Goal: Information Seeking & Learning: Find specific fact

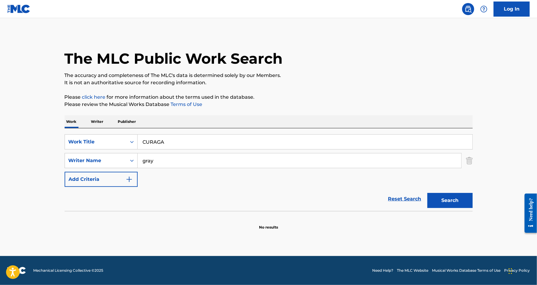
click at [175, 139] on input "CURAGA" at bounding box center [305, 142] width 335 height 14
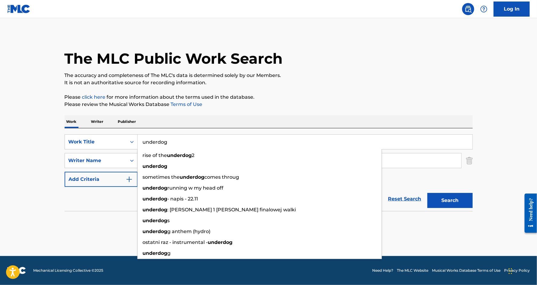
type input "underdog"
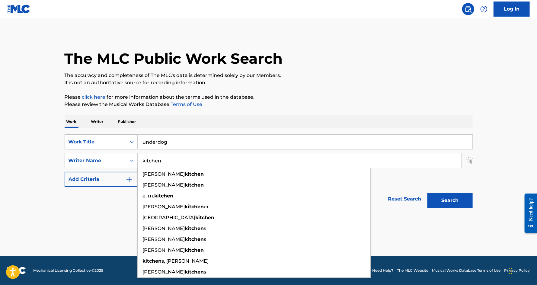
type input "kitchen"
click at [428, 193] on button "Search" at bounding box center [450, 200] width 45 height 15
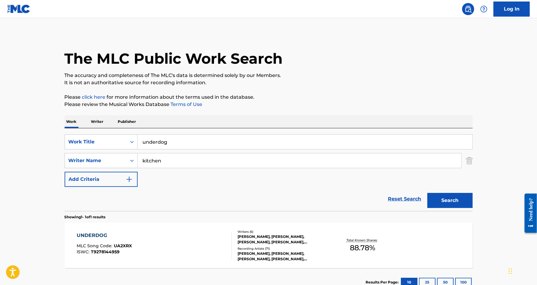
scroll to position [43, 0]
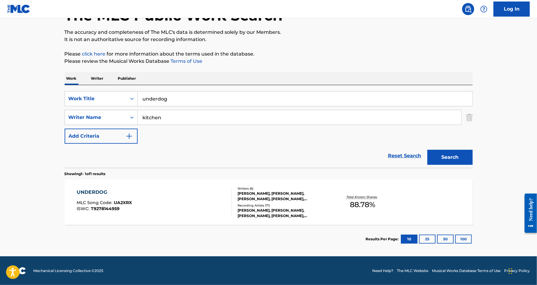
click at [97, 191] on div "UNDERDOG" at bounding box center [104, 192] width 55 height 7
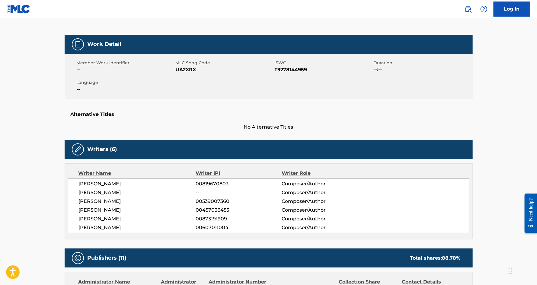
scroll to position [95, 0]
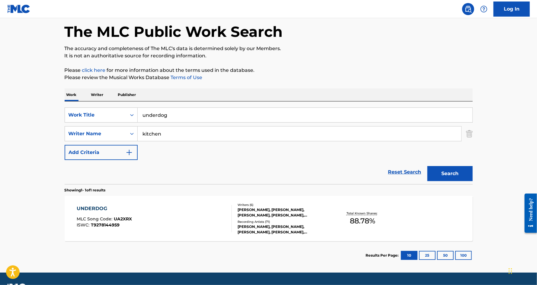
scroll to position [25, 0]
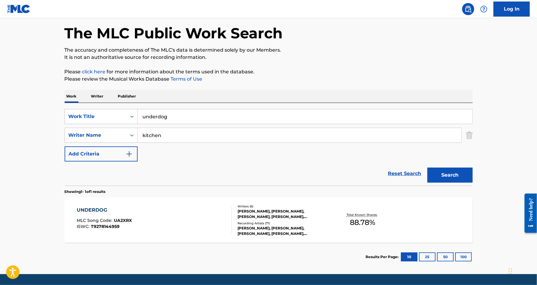
click at [200, 117] on input "underdog" at bounding box center [305, 116] width 335 height 14
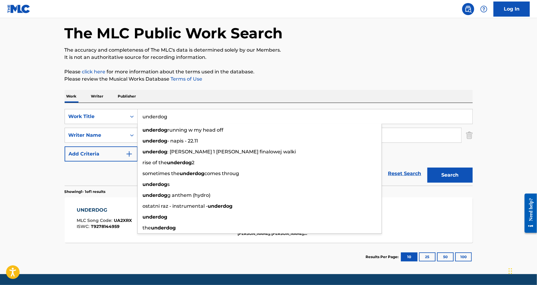
click at [200, 117] on input "underdog" at bounding box center [305, 116] width 335 height 14
paste input "Yosemite"
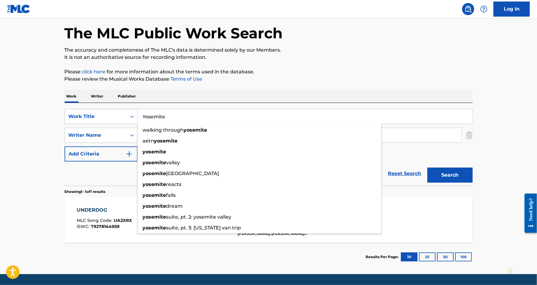
type input "Yosemite"
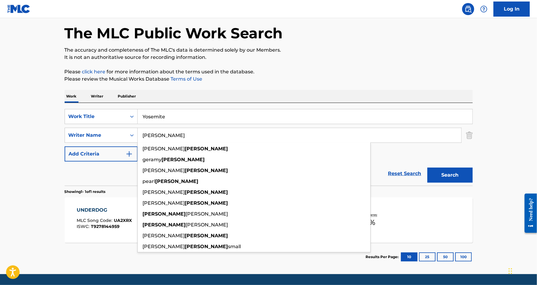
type input "[PERSON_NAME]"
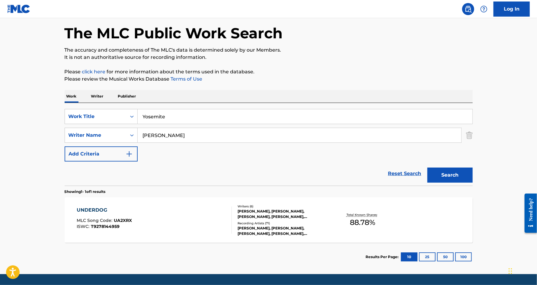
click at [65, 146] on button "Add Criteria" at bounding box center [101, 153] width 73 height 15
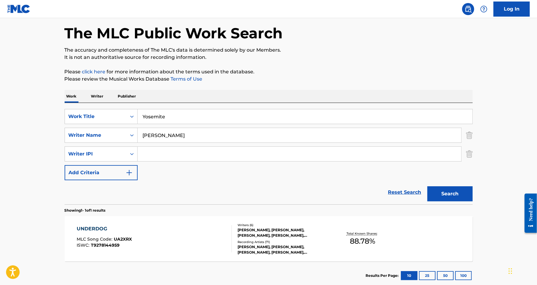
click at [469, 159] on img "Search Form" at bounding box center [469, 153] width 7 height 15
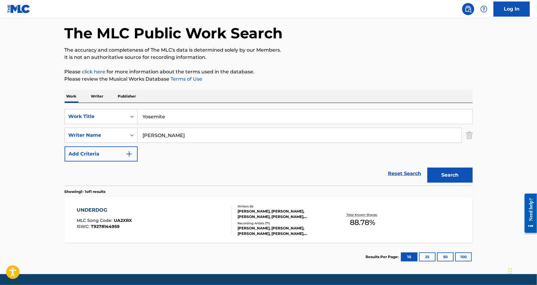
click at [466, 170] on button "Search" at bounding box center [450, 175] width 45 height 15
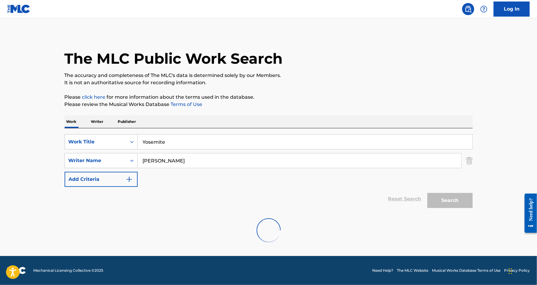
scroll to position [0, 0]
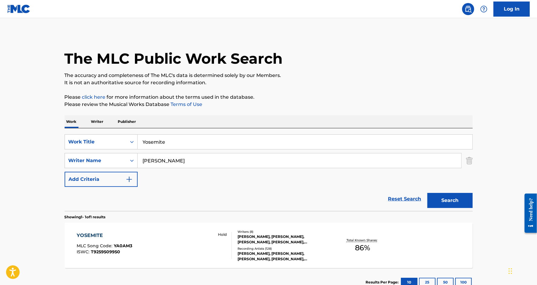
click at [99, 233] on div "YOSEMITE" at bounding box center [105, 235] width 56 height 7
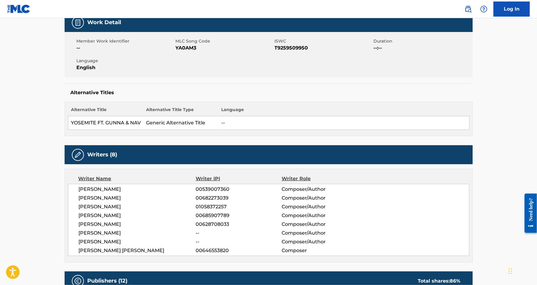
scroll to position [157, 0]
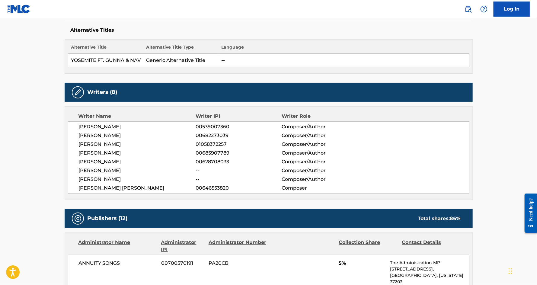
click at [111, 171] on span "[PERSON_NAME]" at bounding box center [137, 170] width 117 height 7
copy div "[PERSON_NAME]"
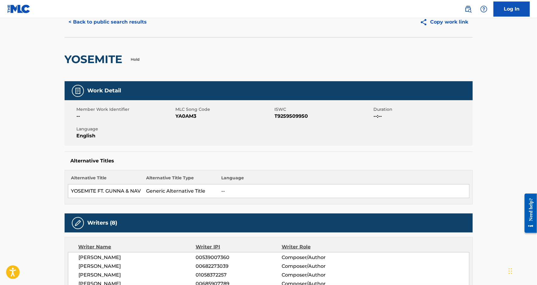
click at [140, 27] on button "< Back to public search results" at bounding box center [108, 21] width 87 height 15
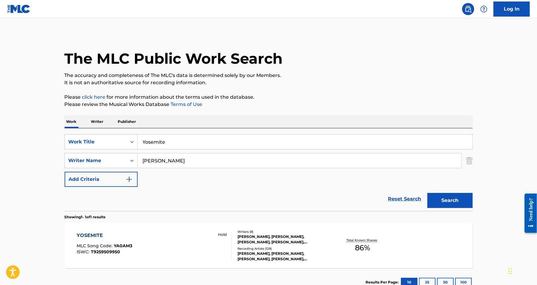
click at [189, 141] on input "Yosemite" at bounding box center [305, 142] width 335 height 14
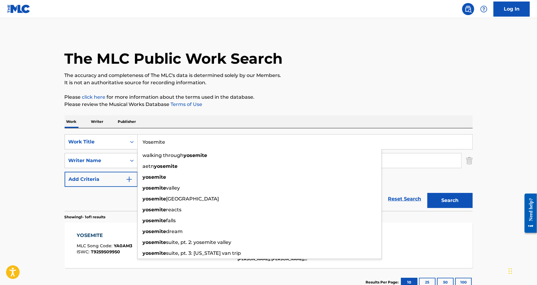
paste input "FAST CAR ENDING"
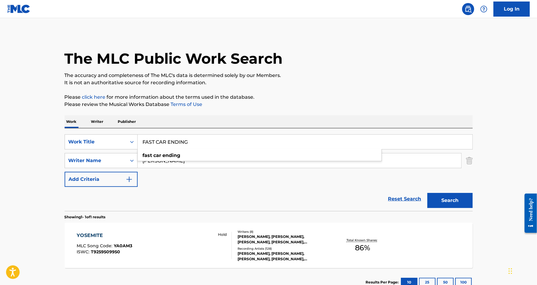
type input "FAST CAR ENDING"
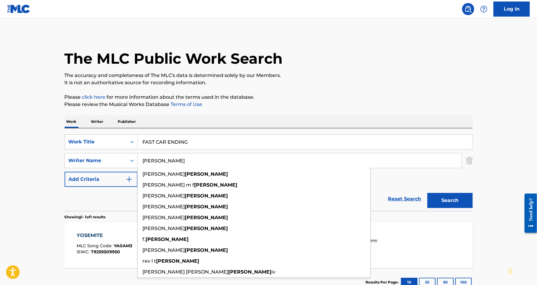
type input "[PERSON_NAME]"
click at [428, 193] on button "Search" at bounding box center [450, 200] width 45 height 15
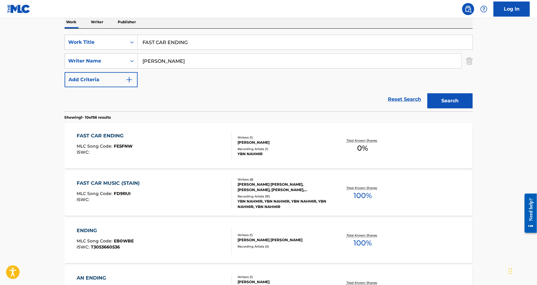
scroll to position [176, 0]
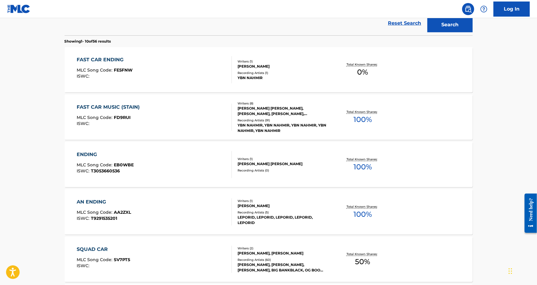
click at [43, 112] on main "The MLC Public Work Search The accuracy and completeness of The MLC's data is d…" at bounding box center [268, 197] width 537 height 711
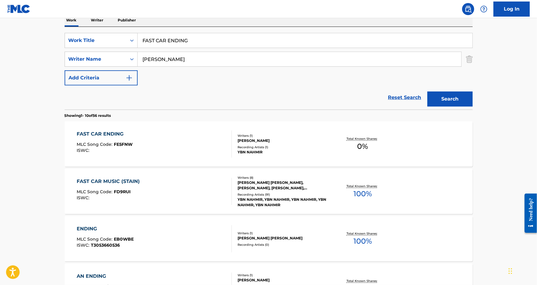
scroll to position [0, 0]
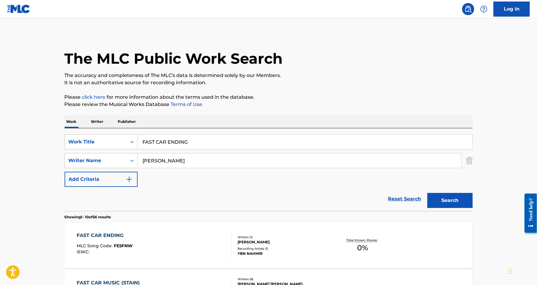
click at [161, 137] on input "FAST CAR ENDING" at bounding box center [305, 142] width 335 height 14
paste input "POT OF GOLD"
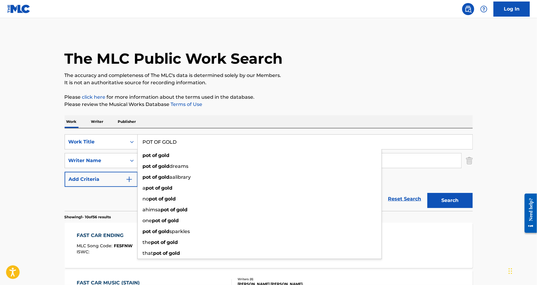
type input "POT OF GOLD"
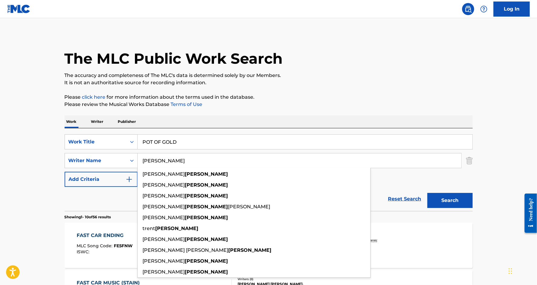
type input "[PERSON_NAME]"
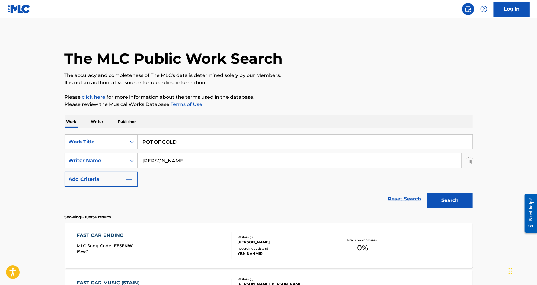
click at [457, 209] on div "Search" at bounding box center [449, 199] width 48 height 24
click at [452, 200] on button "Search" at bounding box center [450, 200] width 45 height 15
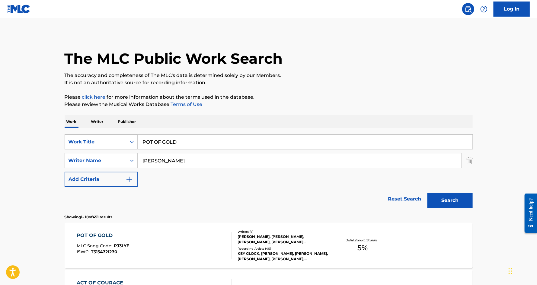
click at [83, 237] on div "POT OF GOLD" at bounding box center [103, 235] width 53 height 7
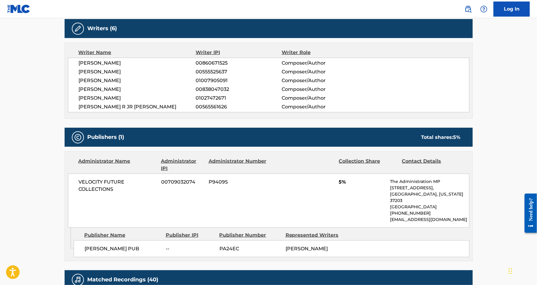
scroll to position [196, 0]
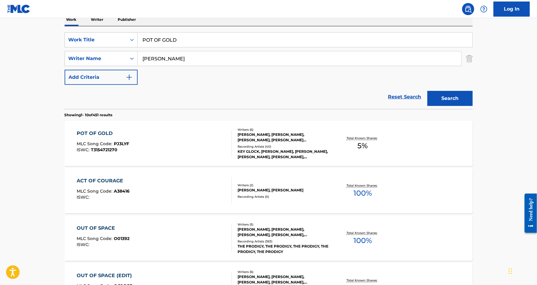
scroll to position [102, 0]
click at [172, 40] on input "POT OF GOLD" at bounding box center [305, 40] width 335 height 14
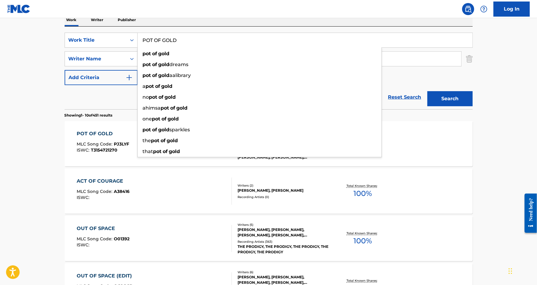
paste input "MF PROBLEM"
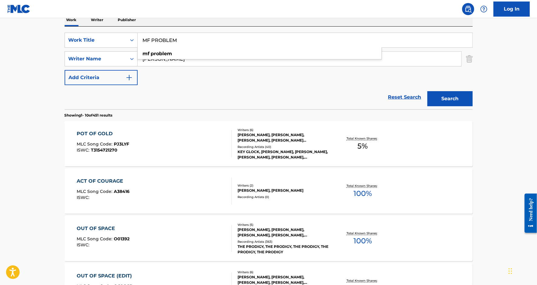
type input "MF PROBLEM"
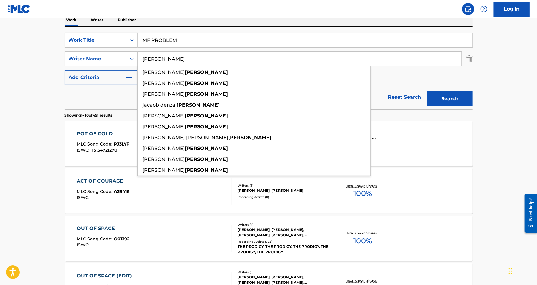
type input "[PERSON_NAME]"
click at [428, 91] on button "Search" at bounding box center [450, 98] width 45 height 15
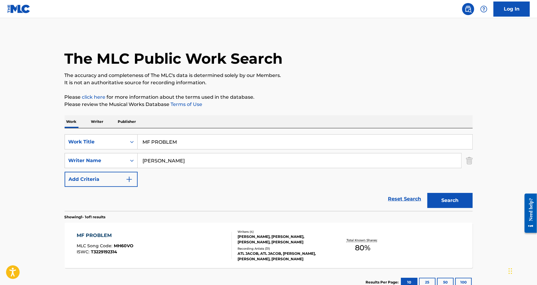
click at [94, 233] on div "MF PROBLEM" at bounding box center [105, 235] width 57 height 7
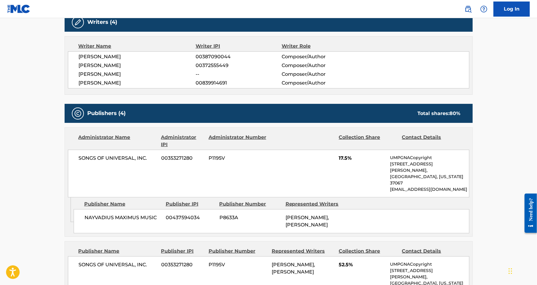
scroll to position [200, 0]
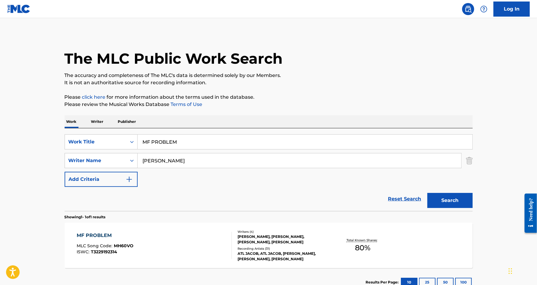
scroll to position [43, 0]
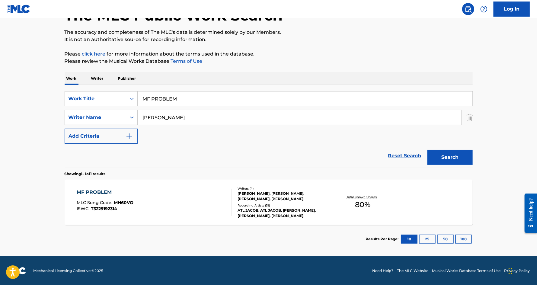
click at [182, 101] on input "MF PROBLEM" at bounding box center [305, 99] width 335 height 14
paste input "PASS THIS"
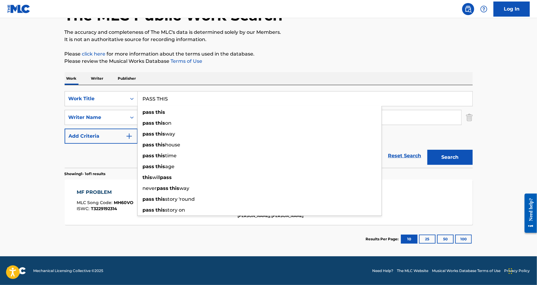
type input "PASS THIS"
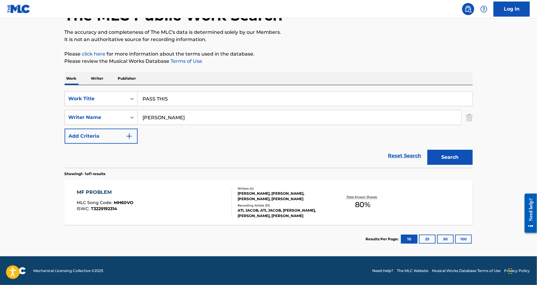
click at [106, 161] on div "Reset Search Search" at bounding box center [269, 156] width 408 height 24
click at [172, 120] on input "[PERSON_NAME]" at bounding box center [300, 117] width 324 height 14
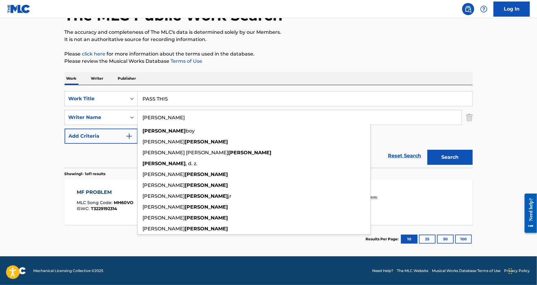
click at [172, 120] on input "[PERSON_NAME]" at bounding box center [300, 117] width 324 height 14
paste input "[PERSON_NAME]"
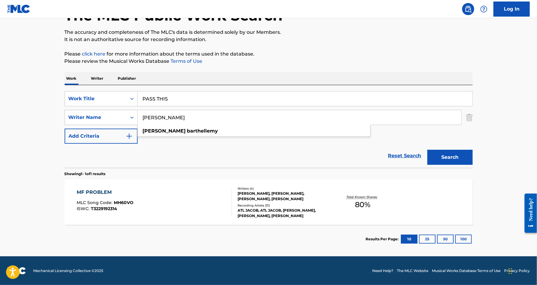
click at [196, 116] on input "[PERSON_NAME]" at bounding box center [300, 117] width 324 height 14
type input "BARTHELLEMy"
click at [428, 150] on button "Search" at bounding box center [450, 157] width 45 height 15
click at [93, 190] on div "PASS THIS" at bounding box center [104, 192] width 54 height 7
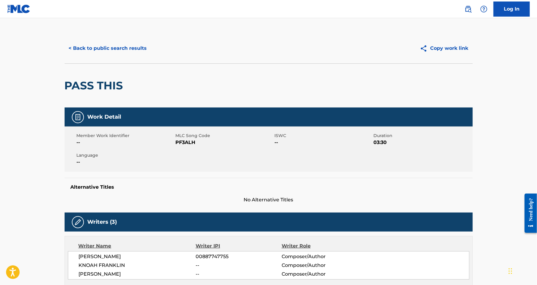
click at [121, 48] on button "< Back to public search results" at bounding box center [108, 48] width 87 height 15
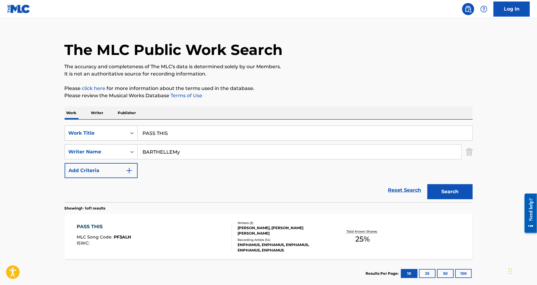
click at [179, 134] on input "PASS THIS" at bounding box center [305, 133] width 335 height 14
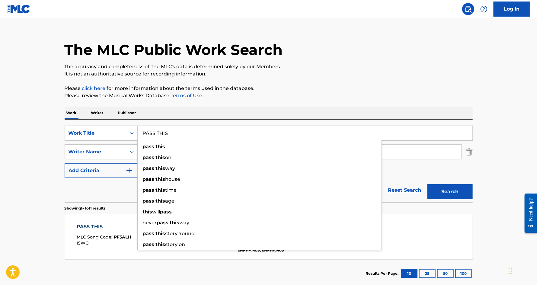
paste input "BLU RAY"
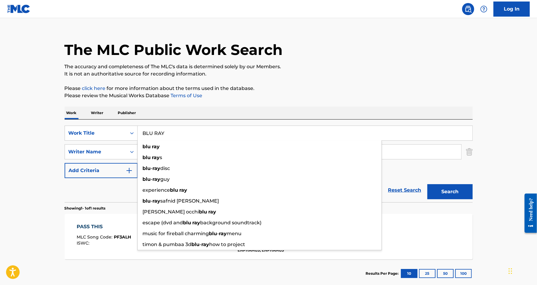
type input "BLU RAY"
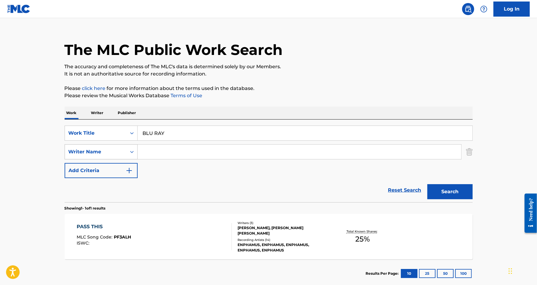
paste input "CHILDRESS [PERSON_NAME]"
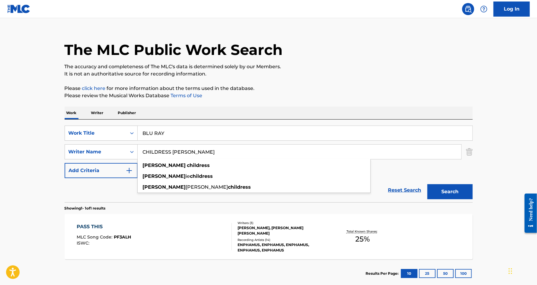
click at [182, 154] on input "CHILDRESS [PERSON_NAME]" at bounding box center [300, 152] width 324 height 14
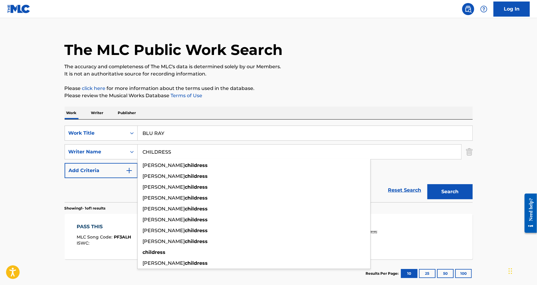
type input "CHILDRESS"
click at [428, 184] on button "Search" at bounding box center [450, 191] width 45 height 15
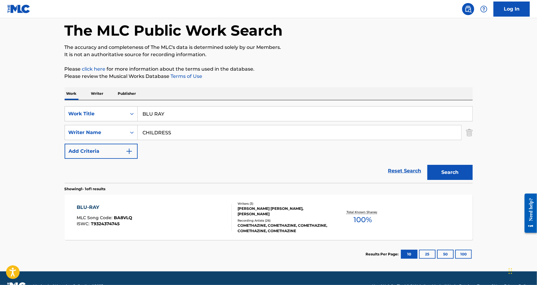
scroll to position [35, 0]
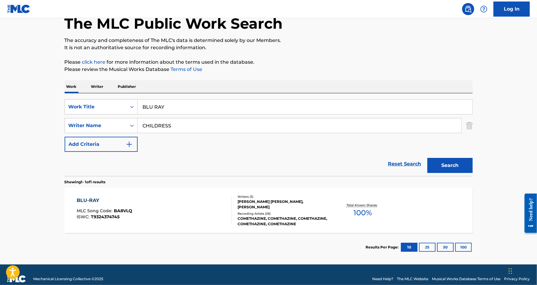
click at [90, 202] on div "BLU-RAY" at bounding box center [105, 200] width 56 height 7
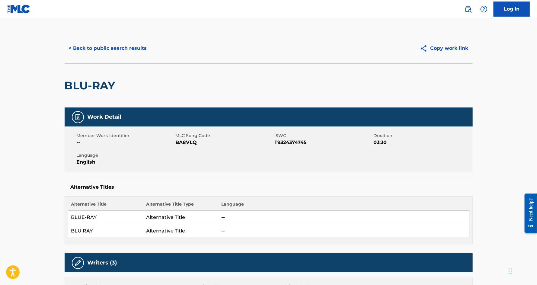
click at [113, 82] on h2 "BLU-RAY" at bounding box center [92, 86] width 54 height 14
copy div "BLU-RAY"
click at [124, 53] on button "< Back to public search results" at bounding box center [108, 48] width 87 height 15
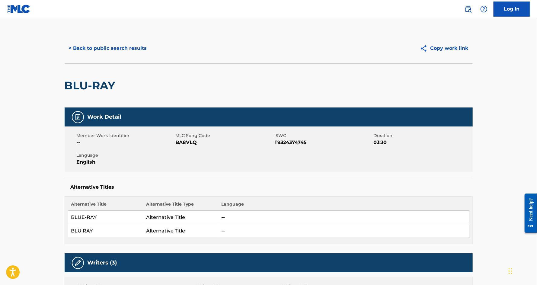
scroll to position [9, 0]
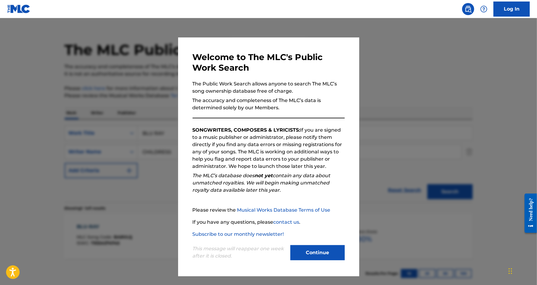
click at [313, 255] on button "Continue" at bounding box center [318, 252] width 54 height 15
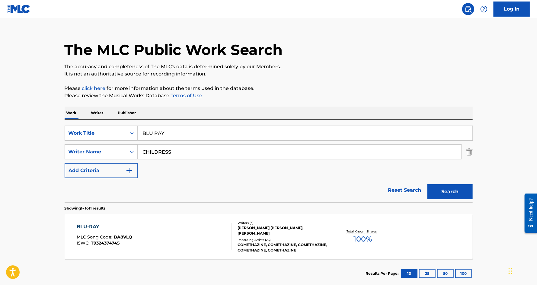
click at [191, 131] on input "BLU RAY" at bounding box center [305, 133] width 335 height 14
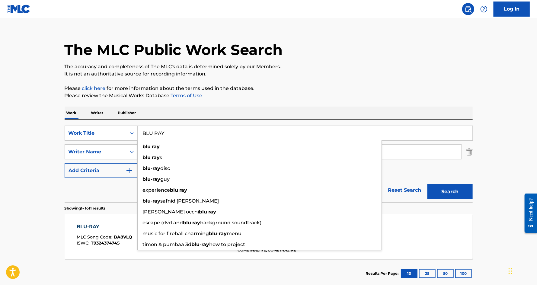
paste input "BROKEN"
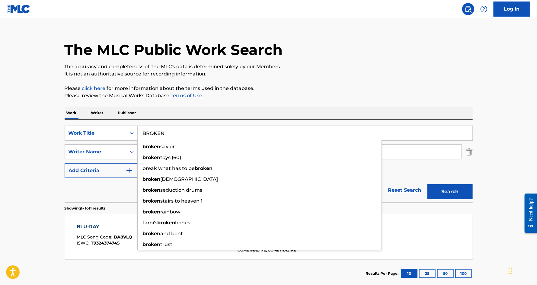
type input "BROKEN"
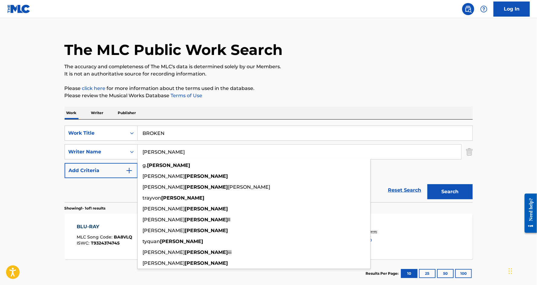
type input "[PERSON_NAME]"
click at [428, 184] on button "Search" at bounding box center [450, 191] width 45 height 15
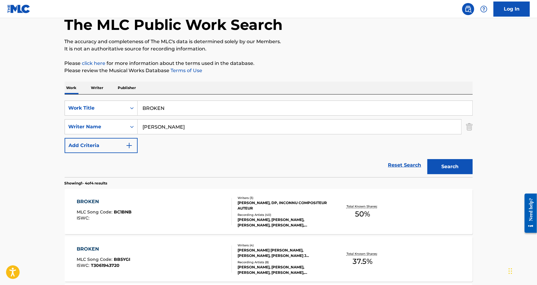
scroll to position [37, 0]
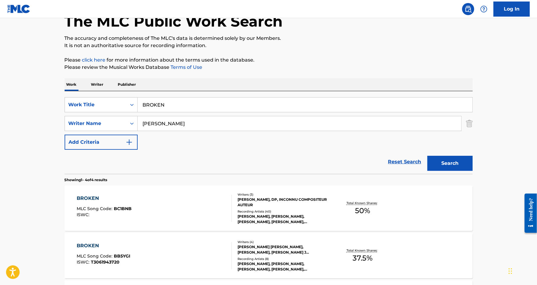
click at [78, 193] on div "BROKEN MLC Song Code : BC1BNB ISWC : Writers ( 3 ) [PERSON_NAME], DP, INCONNU C…" at bounding box center [269, 208] width 408 height 45
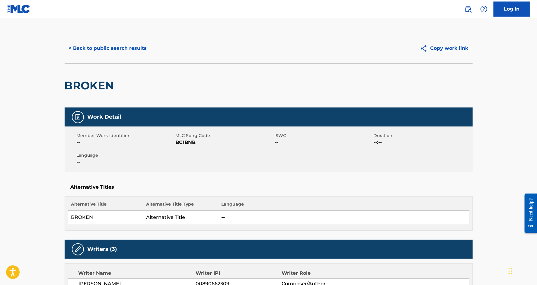
click at [113, 49] on button "< Back to public search results" at bounding box center [108, 48] width 87 height 15
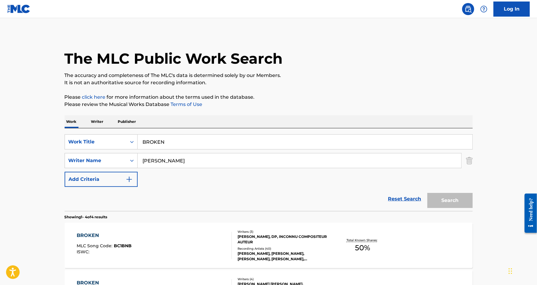
scroll to position [37, 0]
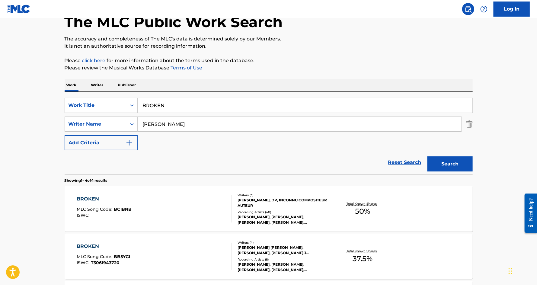
click at [193, 100] on input "BROKEN" at bounding box center [305, 105] width 335 height 14
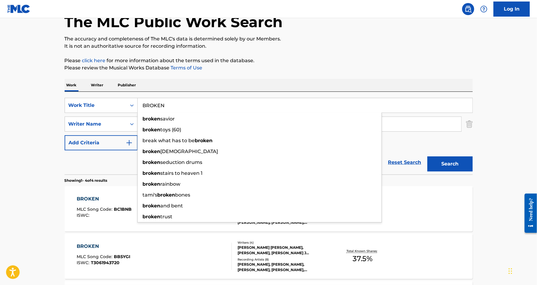
click at [193, 100] on input "BROKEN" at bounding box center [305, 105] width 335 height 14
paste input "CHOPPA TALK"
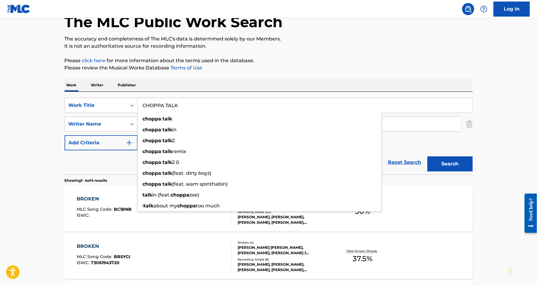
type input "CHOPPA TALK"
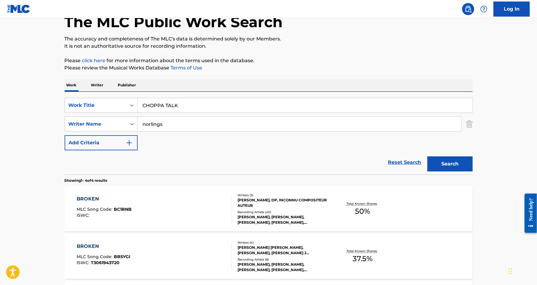
click at [428, 156] on button "Search" at bounding box center [450, 163] width 45 height 15
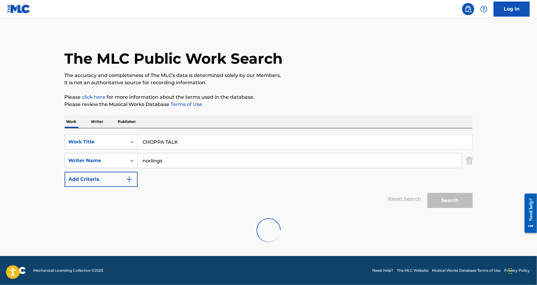
scroll to position [0, 0]
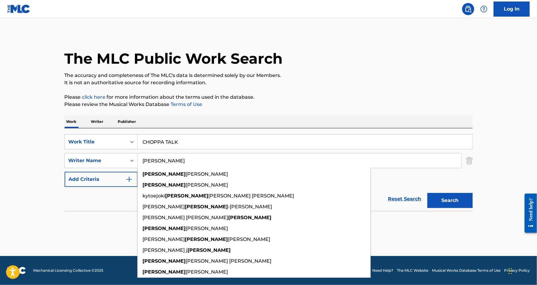
type input "[PERSON_NAME]"
click at [428, 193] on button "Search" at bounding box center [450, 200] width 45 height 15
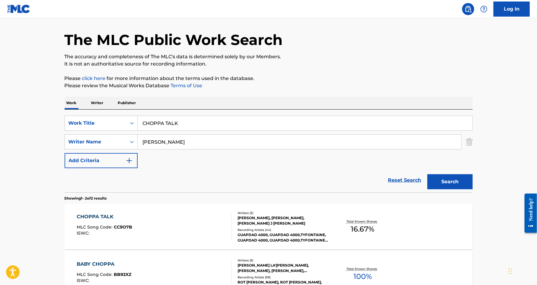
scroll to position [49, 0]
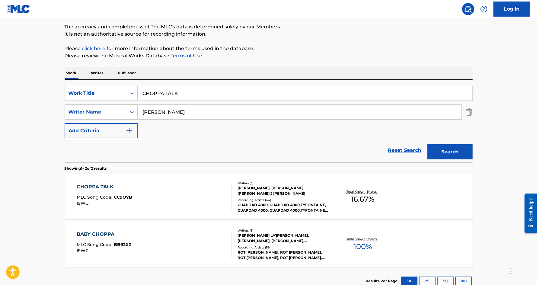
click at [106, 183] on div "CHOPPA TALK" at bounding box center [105, 186] width 56 height 7
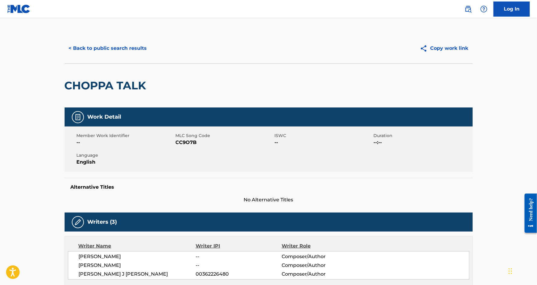
click at [66, 88] on h2 "CHOPPA TALK" at bounding box center [107, 86] width 85 height 14
copy div "CHOPPA TALK"
click at [97, 45] on button "< Back to public search results" at bounding box center [108, 48] width 87 height 15
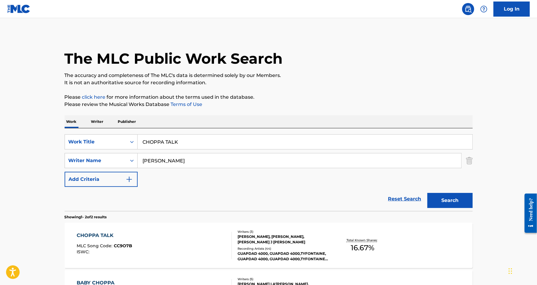
scroll to position [49, 0]
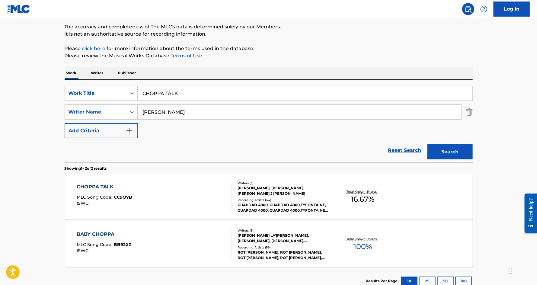
click at [100, 75] on p "Writer" at bounding box center [97, 73] width 16 height 13
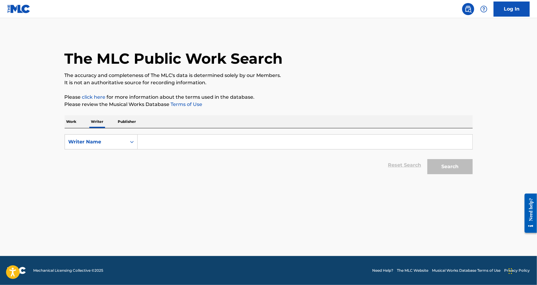
click at [177, 133] on div "SearchWithCriteriae75100cc-2a6f-4774-b082-f61fd8be1b83 Writer Name Reset Search…" at bounding box center [269, 152] width 408 height 49
click at [177, 143] on input "Search Form" at bounding box center [305, 142] width 335 height 14
paste input "[PERSON_NAME],"
type input "[PERSON_NAME],"
click at [428, 159] on button "Search" at bounding box center [450, 166] width 45 height 15
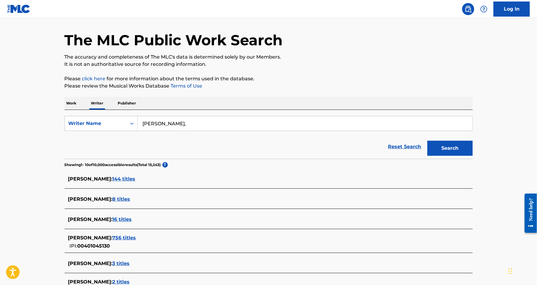
scroll to position [19, 0]
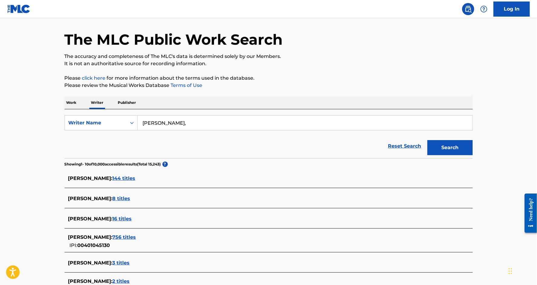
click at [118, 178] on span "144 titles" at bounding box center [124, 178] width 23 height 6
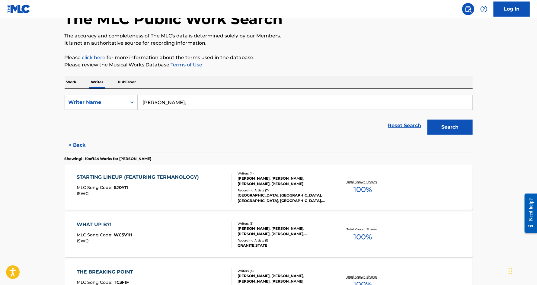
scroll to position [41, 0]
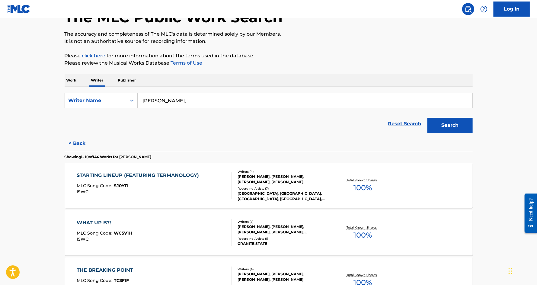
click at [92, 175] on div "STARTING LINEUP (FEATURING TERMANOLOGY)" at bounding box center [139, 175] width 125 height 7
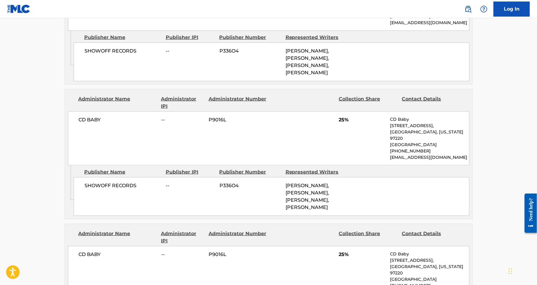
scroll to position [390, 0]
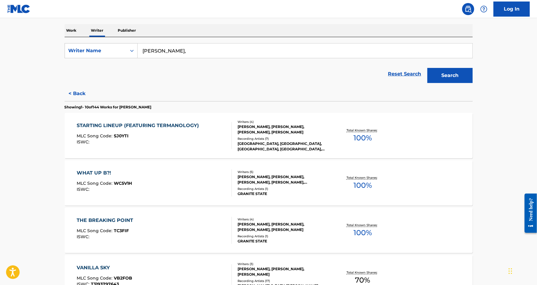
scroll to position [94, 0]
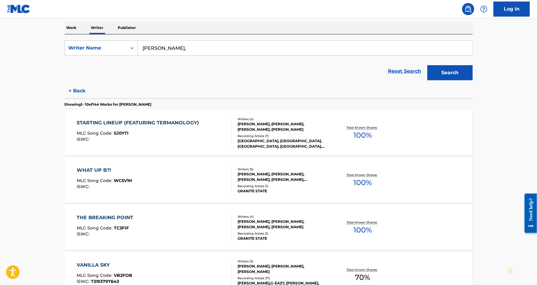
click at [85, 169] on div "WHAT UP B?!" at bounding box center [104, 170] width 55 height 7
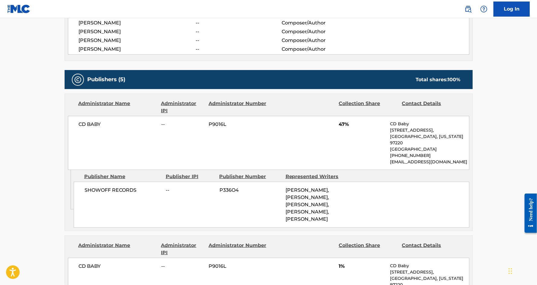
scroll to position [244, 0]
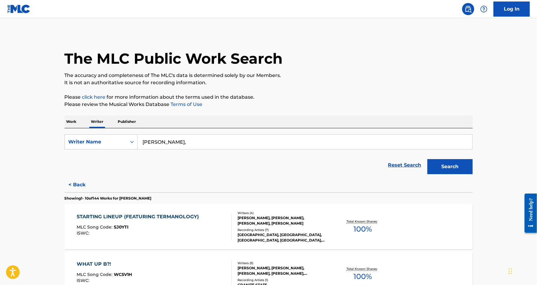
scroll to position [37, 0]
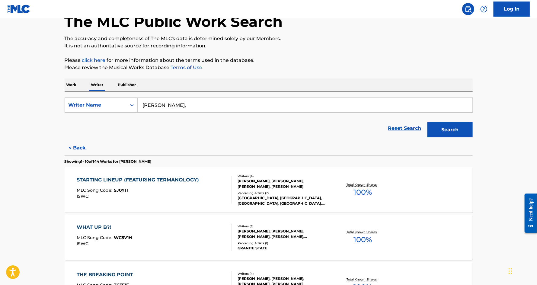
click at [226, 107] on input "[PERSON_NAME]," at bounding box center [305, 105] width 335 height 14
type input "[PERSON_NAME]"
click at [428, 122] on button "Search" at bounding box center [450, 129] width 45 height 15
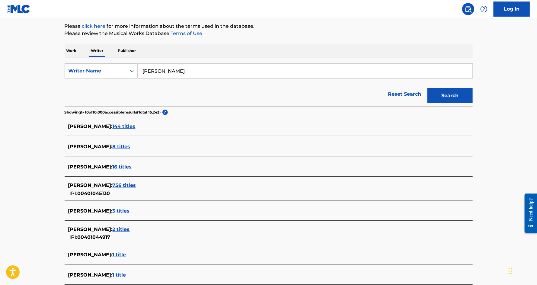
scroll to position [76, 0]
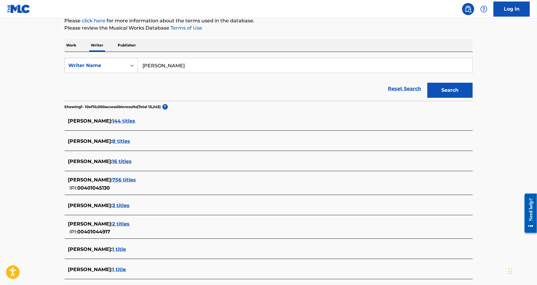
click at [128, 177] on span "756 titles" at bounding box center [125, 180] width 24 height 6
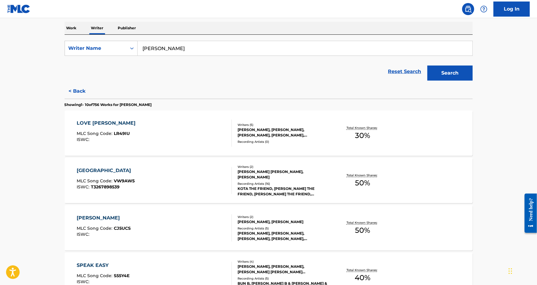
scroll to position [95, 0]
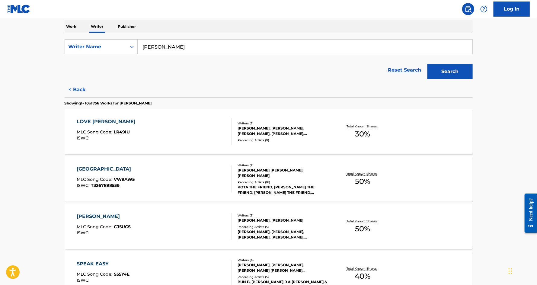
click at [95, 118] on div "LOVE [PERSON_NAME]" at bounding box center [108, 121] width 62 height 7
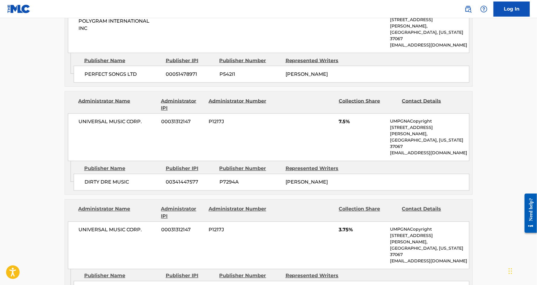
scroll to position [630, 0]
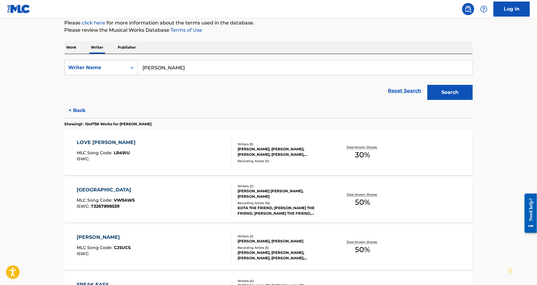
scroll to position [138, 0]
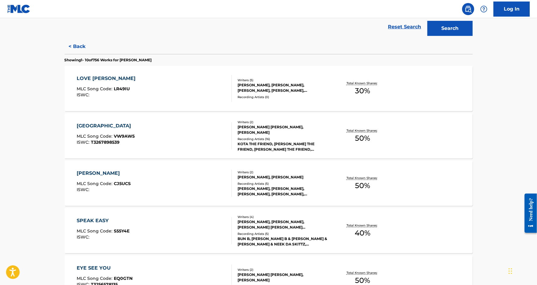
click at [85, 127] on div "[GEOGRAPHIC_DATA]" at bounding box center [106, 125] width 58 height 7
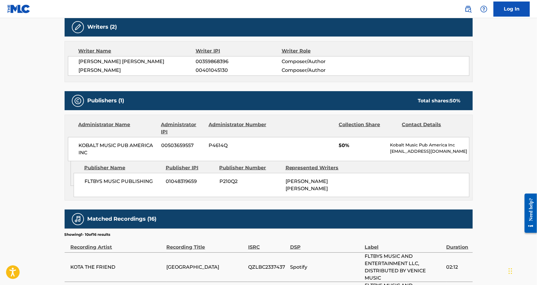
scroll to position [174, 0]
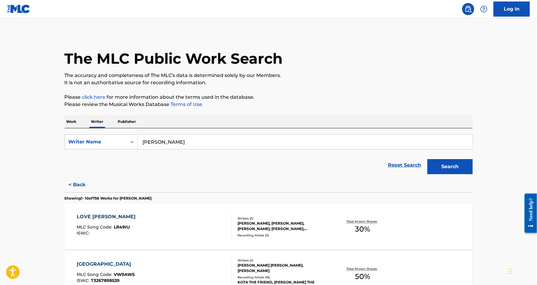
click at [70, 126] on p "Work" at bounding box center [72, 121] width 14 height 13
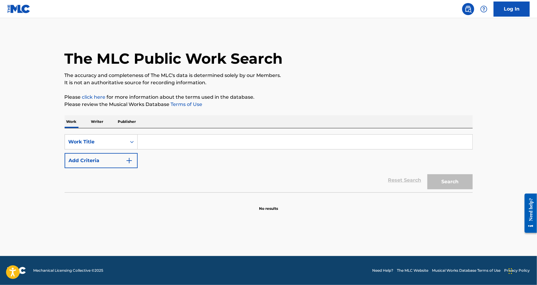
click at [154, 142] on input "Search Form" at bounding box center [305, 142] width 335 height 14
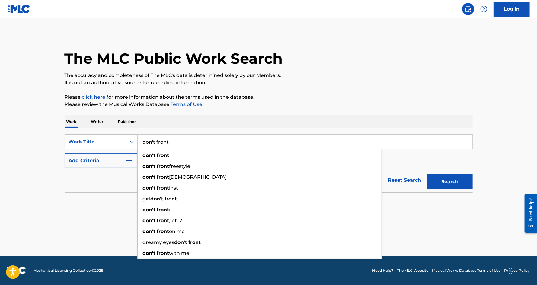
type input "don't front"
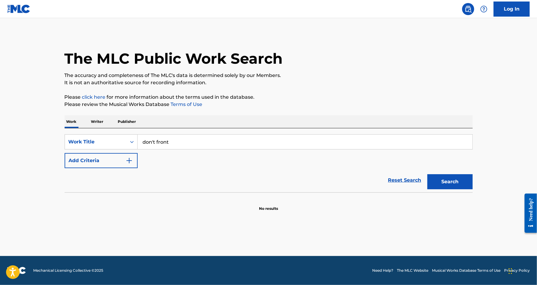
click at [147, 175] on div "Reset Search Search" at bounding box center [269, 180] width 408 height 24
click at [122, 159] on button "Add Criteria" at bounding box center [101, 160] width 73 height 15
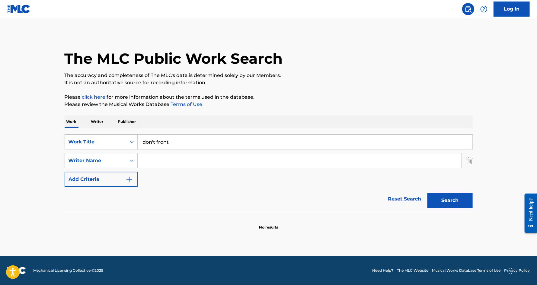
click at [160, 160] on input "Search Form" at bounding box center [300, 160] width 324 height 14
paste input "[PERSON_NAME],"
click at [153, 161] on input "[PERSON_NAME]," at bounding box center [300, 160] width 324 height 14
click at [200, 177] on div "SearchWithCriteriaa781a7fd-f78f-4446-b9c3-ade3ddae6749 Work Title don't front S…" at bounding box center [269, 160] width 408 height 53
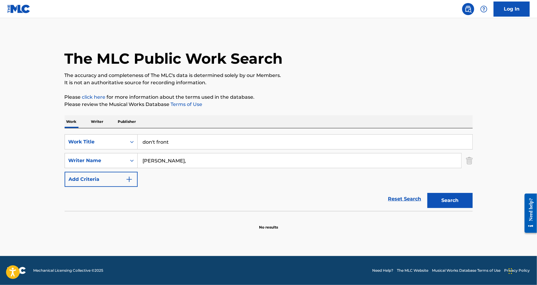
click at [200, 160] on input "[PERSON_NAME]," at bounding box center [300, 160] width 324 height 14
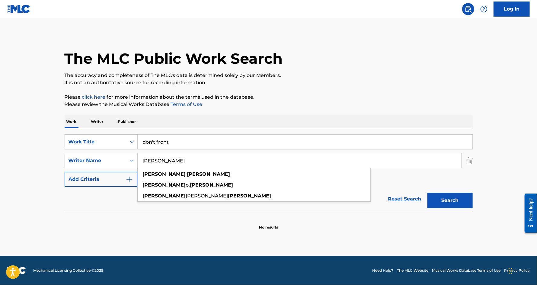
type input "[PERSON_NAME]"
click at [428, 193] on button "Search" at bounding box center [450, 200] width 45 height 15
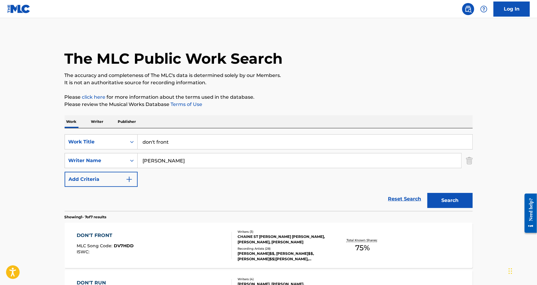
click at [102, 233] on div "DON'T FRONT" at bounding box center [105, 235] width 57 height 7
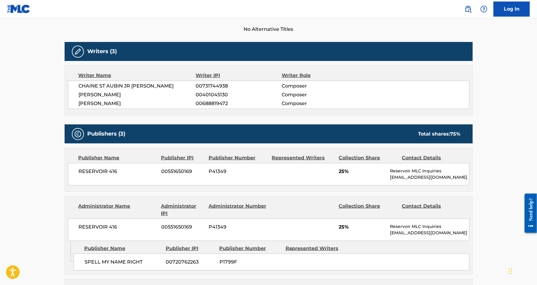
scroll to position [155, 0]
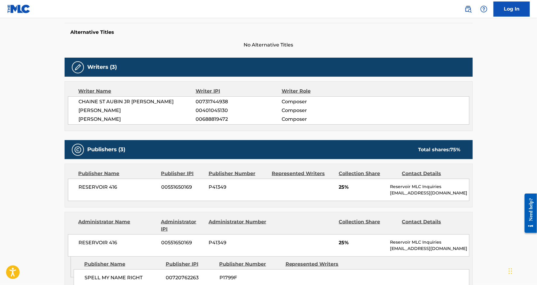
click at [210, 112] on span "00401045130" at bounding box center [239, 110] width 86 height 7
copy span "00401045130"
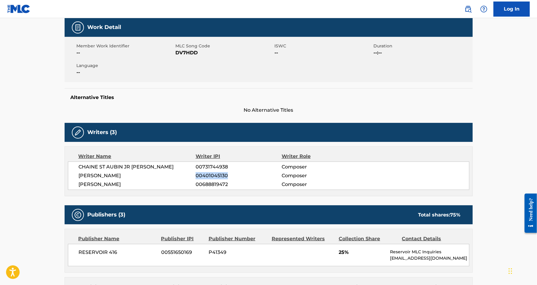
scroll to position [0, 0]
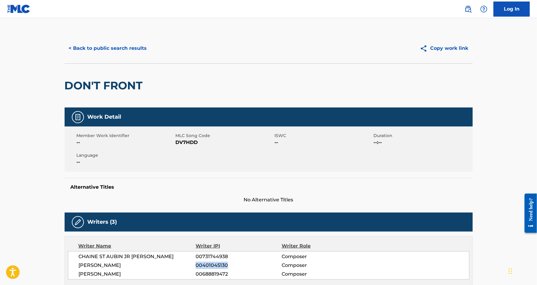
click at [104, 50] on button "< Back to public search results" at bounding box center [108, 48] width 87 height 15
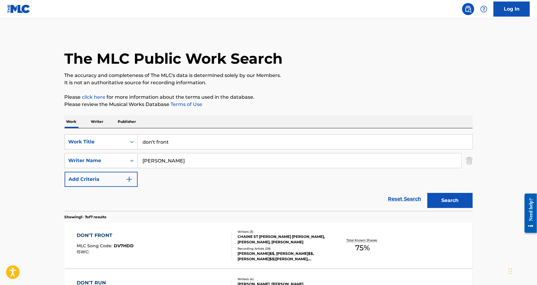
click at [181, 144] on input "don't front" at bounding box center [305, 142] width 335 height 14
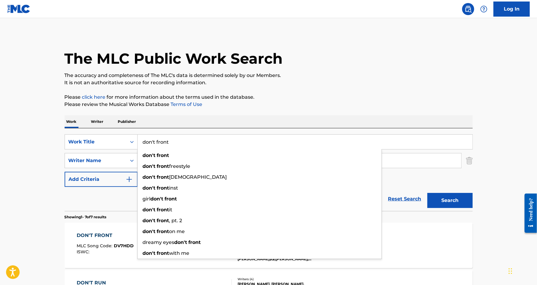
click at [181, 144] on input "don't front" at bounding box center [305, 142] width 335 height 14
paste input "ANGEL"
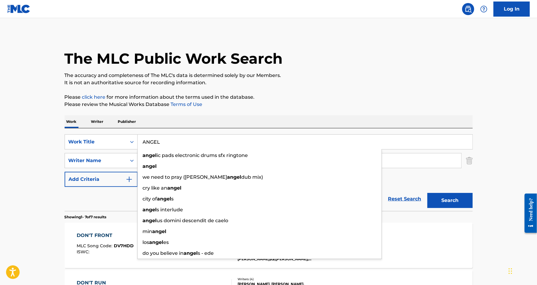
type input "ANGEL"
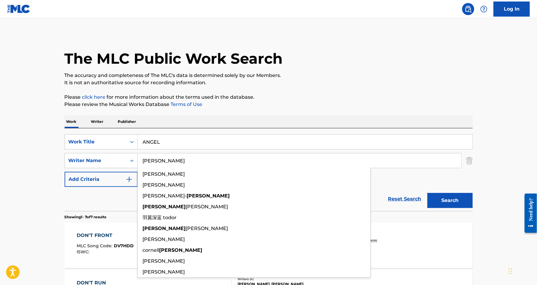
type input "[PERSON_NAME]"
click at [428, 193] on button "Search" at bounding box center [450, 200] width 45 height 15
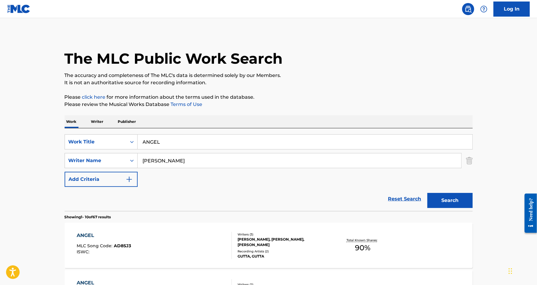
click at [83, 236] on div "ANGEL" at bounding box center [104, 235] width 54 height 7
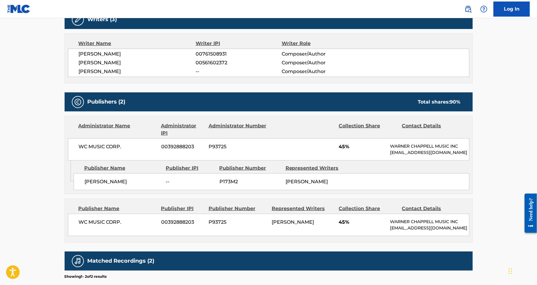
scroll to position [188, 0]
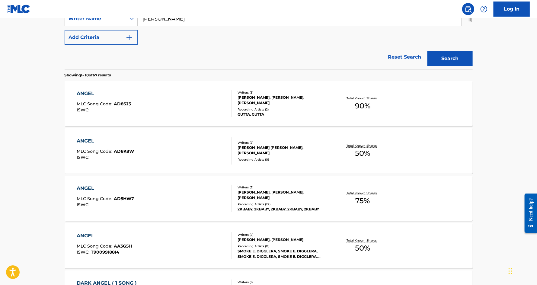
scroll to position [146, 0]
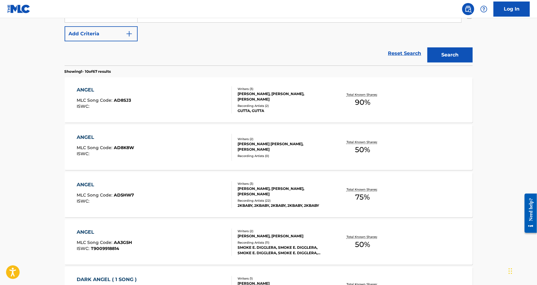
click at [85, 185] on div "ANGEL" at bounding box center [105, 184] width 57 height 7
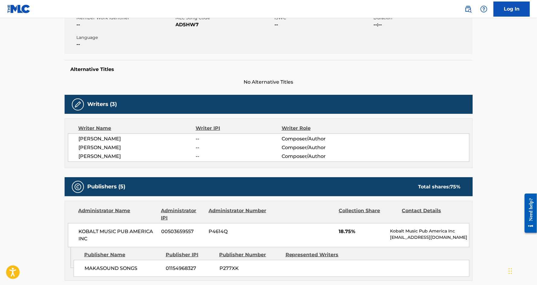
scroll to position [58, 0]
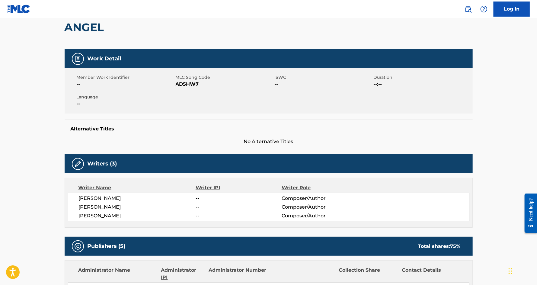
click at [84, 28] on h2 "ANGEL" at bounding box center [86, 28] width 43 height 14
copy h2 "ANGEL"
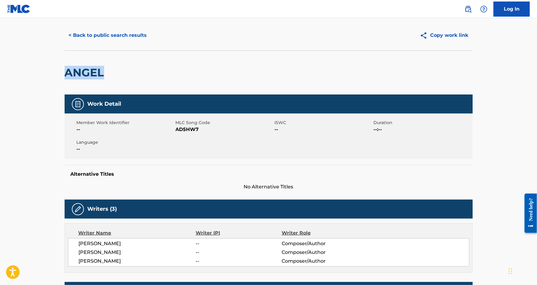
scroll to position [0, 0]
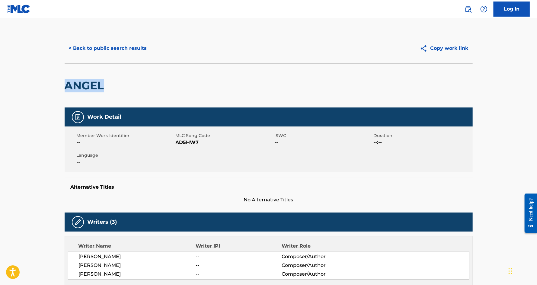
click at [75, 53] on button "< Back to public search results" at bounding box center [108, 48] width 87 height 15
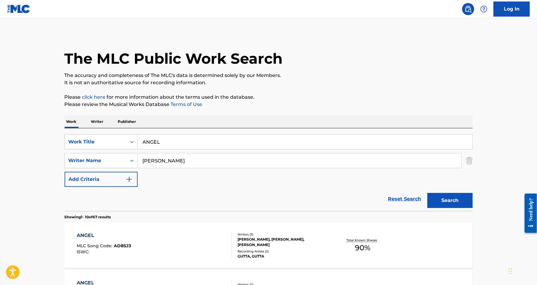
click at [470, 162] on img "Search Form" at bounding box center [469, 160] width 7 height 15
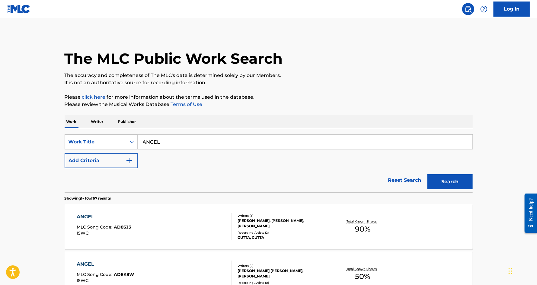
click at [357, 143] on input "ANGEL" at bounding box center [305, 142] width 335 height 14
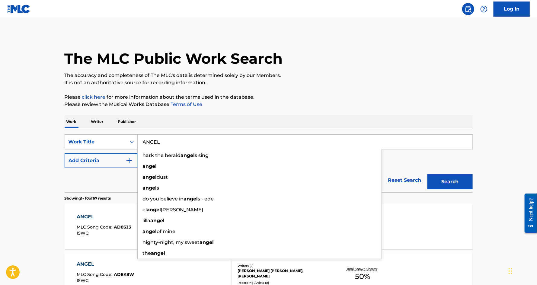
paste input "DLOW GUCCI"
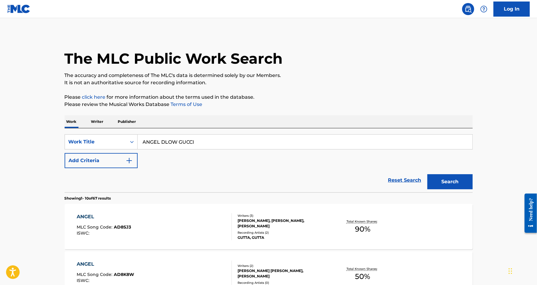
click at [357, 143] on input "ANGEL DLOW GUCCI" at bounding box center [305, 142] width 335 height 14
paste input "Search Form"
type input "DLOW GUCCI"
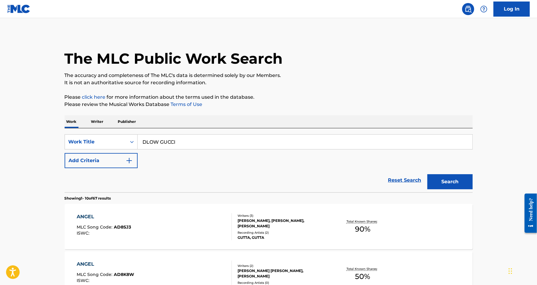
click at [428, 174] on button "Search" at bounding box center [450, 181] width 45 height 15
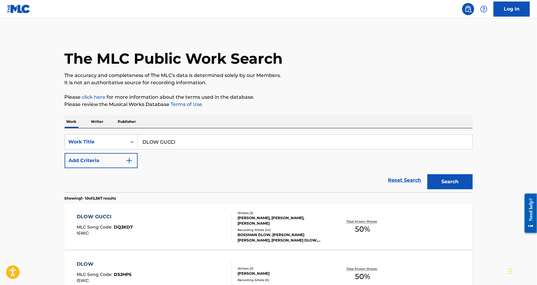
click at [91, 217] on div "DLOW GUCCI" at bounding box center [105, 216] width 56 height 7
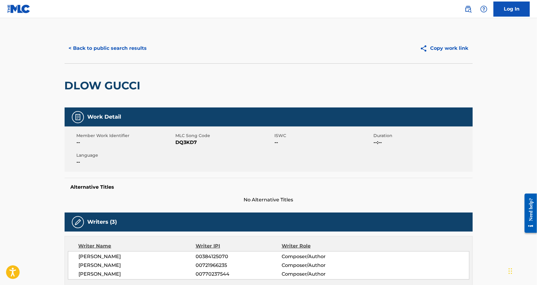
click at [111, 47] on button "< Back to public search results" at bounding box center [108, 48] width 87 height 15
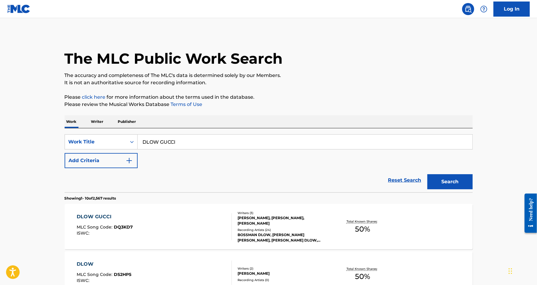
click at [172, 145] on input "DLOW GUCCI" at bounding box center [305, 142] width 335 height 14
paste input "LIV"
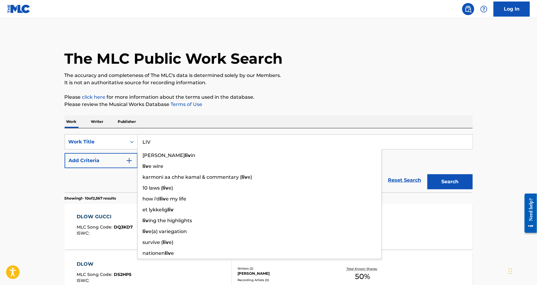
type input "LIV"
click at [109, 160] on button "Add Criteria" at bounding box center [101, 160] width 73 height 15
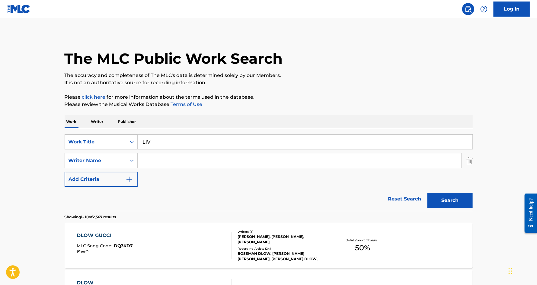
click at [153, 164] on input "Search Form" at bounding box center [300, 160] width 324 height 14
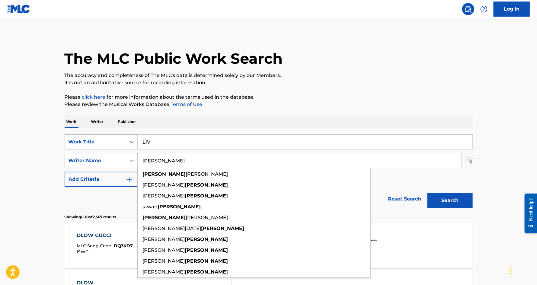
type input "[PERSON_NAME]"
click at [428, 193] on button "Search" at bounding box center [450, 200] width 45 height 15
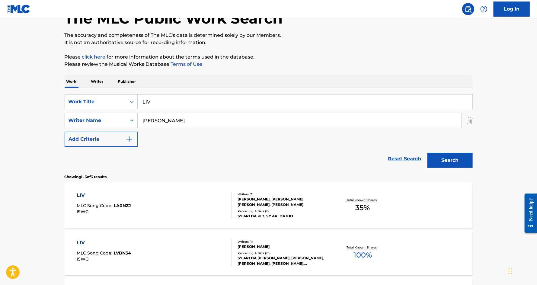
scroll to position [42, 0]
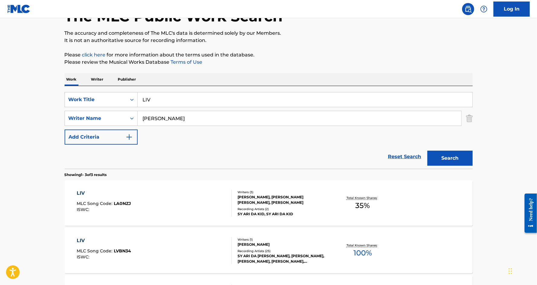
click at [85, 192] on div "LIV" at bounding box center [104, 193] width 54 height 7
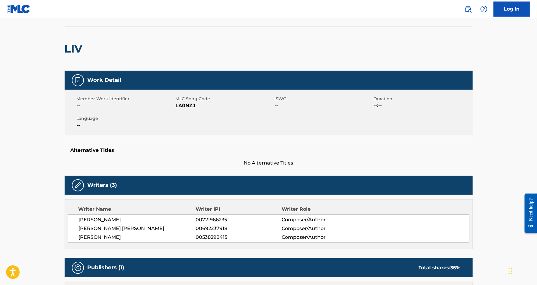
scroll to position [26, 0]
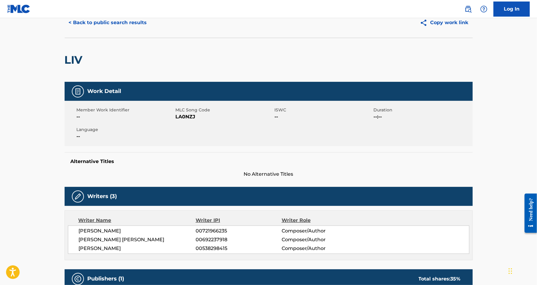
click at [74, 60] on h2 "LIV" at bounding box center [75, 60] width 21 height 14
copy h2 "LIV"
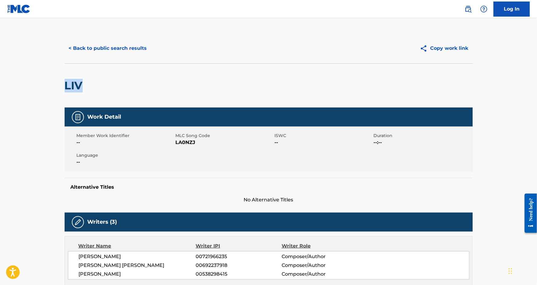
click at [103, 51] on button "< Back to public search results" at bounding box center [108, 48] width 87 height 15
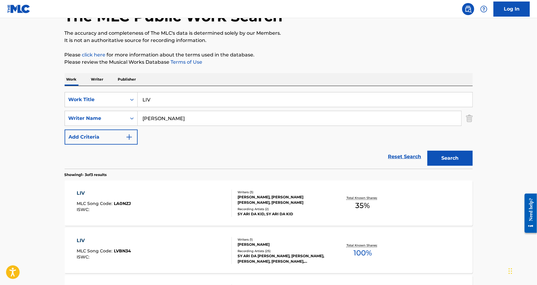
click at [156, 101] on input "LIV" at bounding box center [305, 99] width 335 height 14
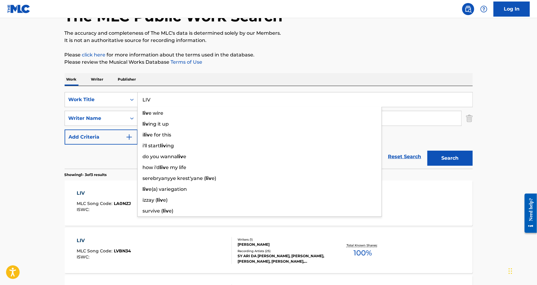
click at [156, 101] on input "LIV" at bounding box center [305, 99] width 335 height 14
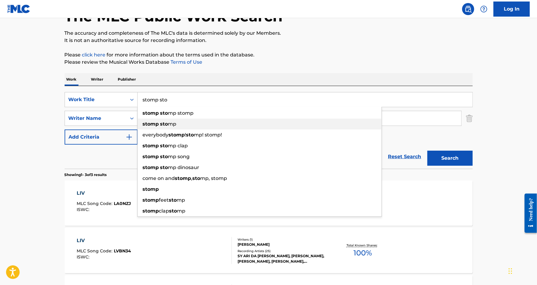
click at [158, 119] on div "stomp sto mp" at bounding box center [260, 124] width 244 height 11
type input "stomp stomp"
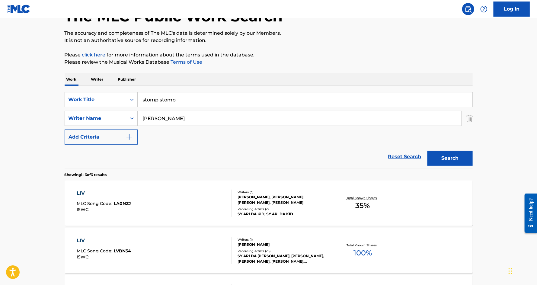
click at [165, 120] on input "[PERSON_NAME]" at bounding box center [300, 118] width 324 height 14
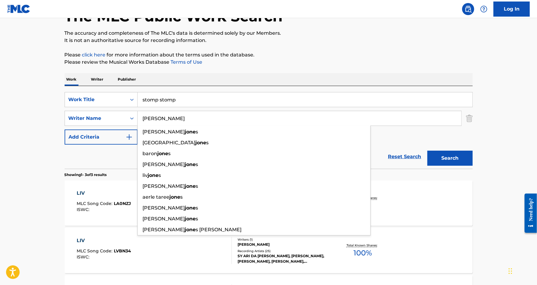
type input "[PERSON_NAME]"
click at [428, 151] on button "Search" at bounding box center [450, 158] width 45 height 15
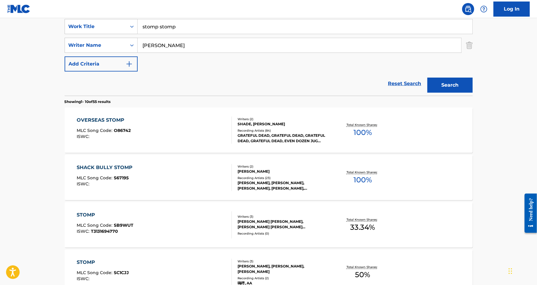
scroll to position [63, 0]
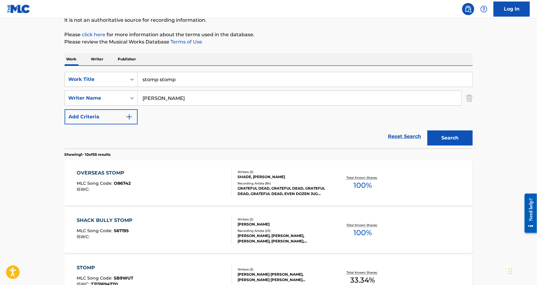
click at [159, 101] on input "[PERSON_NAME]" at bounding box center [300, 98] width 324 height 14
click at [428, 130] on button "Search" at bounding box center [450, 137] width 45 height 15
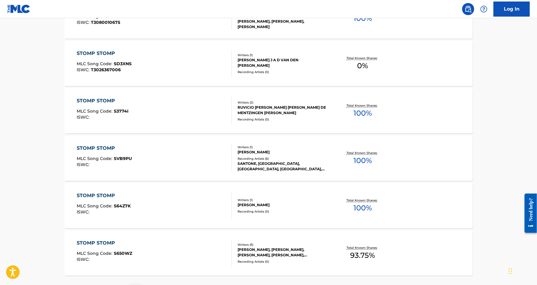
scroll to position [432, 0]
